Goal: Communication & Community: Answer question/provide support

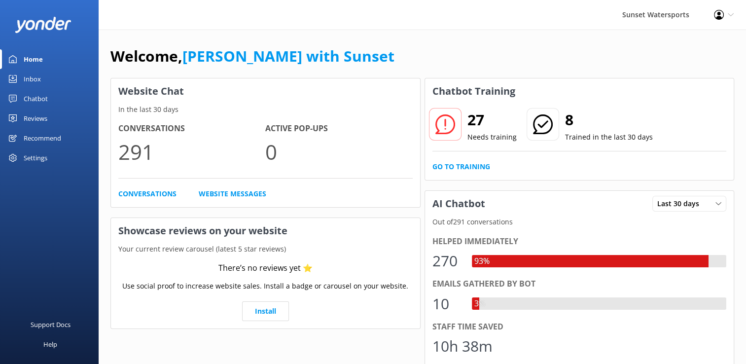
click at [728, 13] on icon at bounding box center [731, 15] width 6 height 6
click at [705, 40] on link "Profile Settings" at bounding box center [697, 43] width 99 height 25
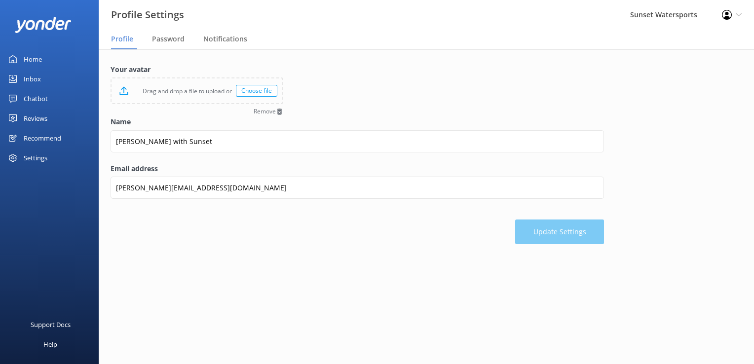
click at [40, 76] on div "Inbox" at bounding box center [32, 79] width 17 height 20
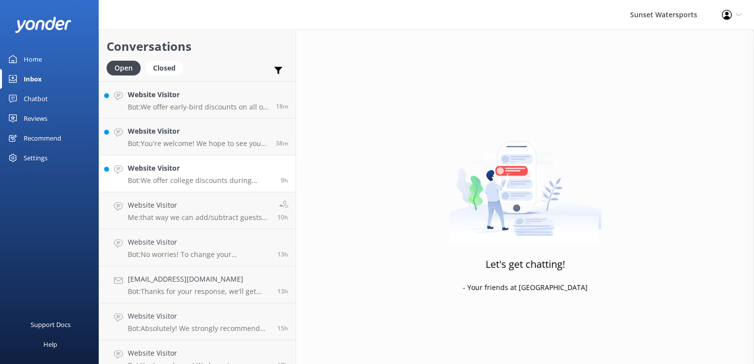
click at [197, 177] on p "Bot: We offer college discounts during spring break each year. If you're lookin…" at bounding box center [200, 180] width 145 height 9
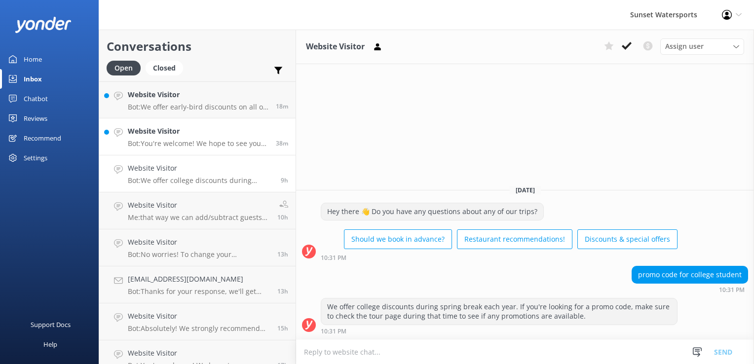
click at [182, 132] on h4 "Website Visitor" at bounding box center [198, 131] width 141 height 11
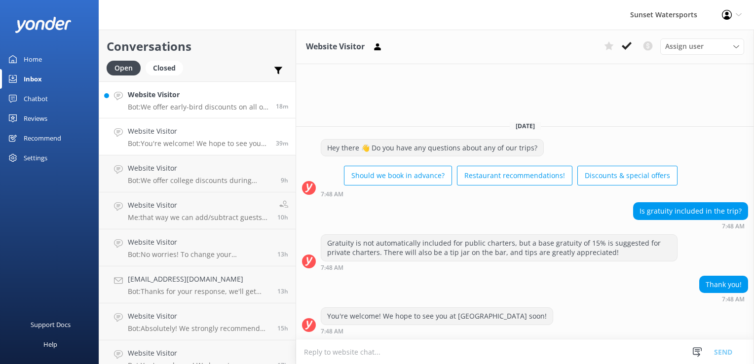
click at [172, 108] on p "Bot: We offer early-bird discounts on all of our morning trips! When you book d…" at bounding box center [198, 107] width 141 height 9
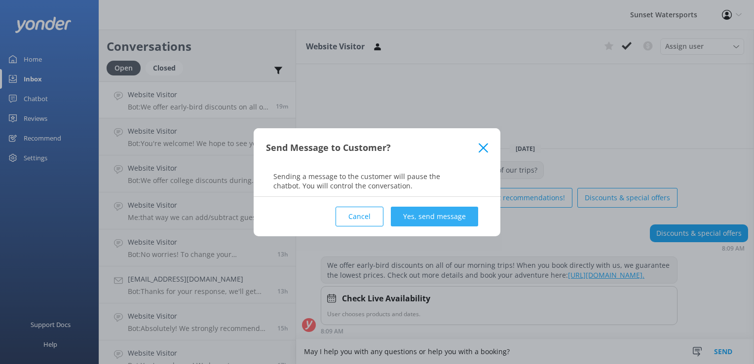
type textarea "May I help you with any questions or help you with a booking?"
click at [453, 223] on button "Yes, send message" at bounding box center [434, 217] width 87 height 20
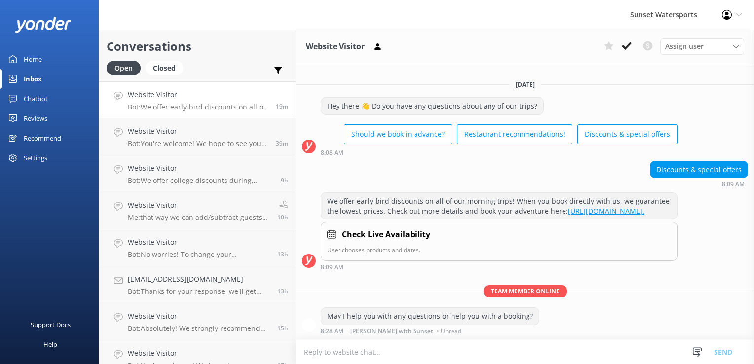
scroll to position [0, 0]
